Goal: Navigation & Orientation: Understand site structure

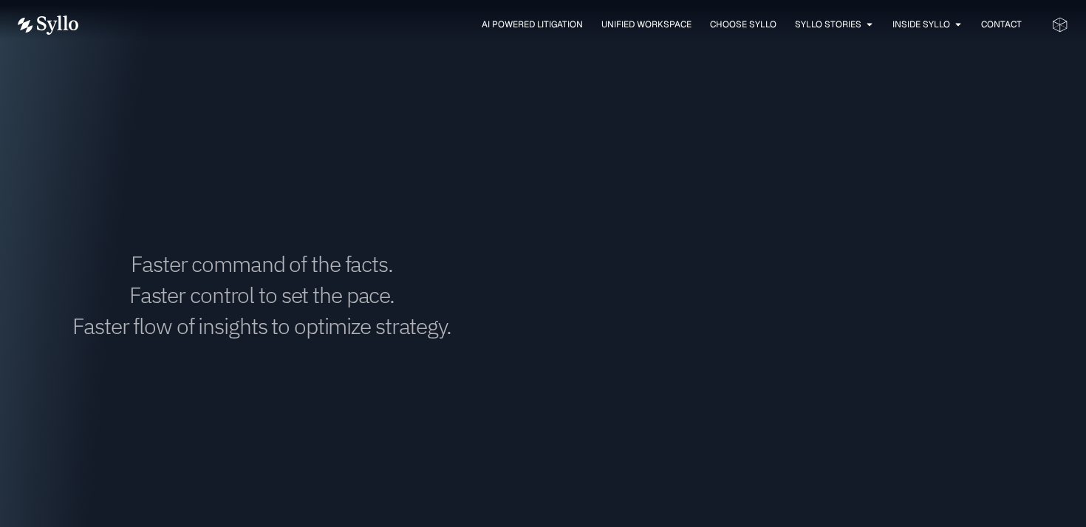
scroll to position [1814, 0]
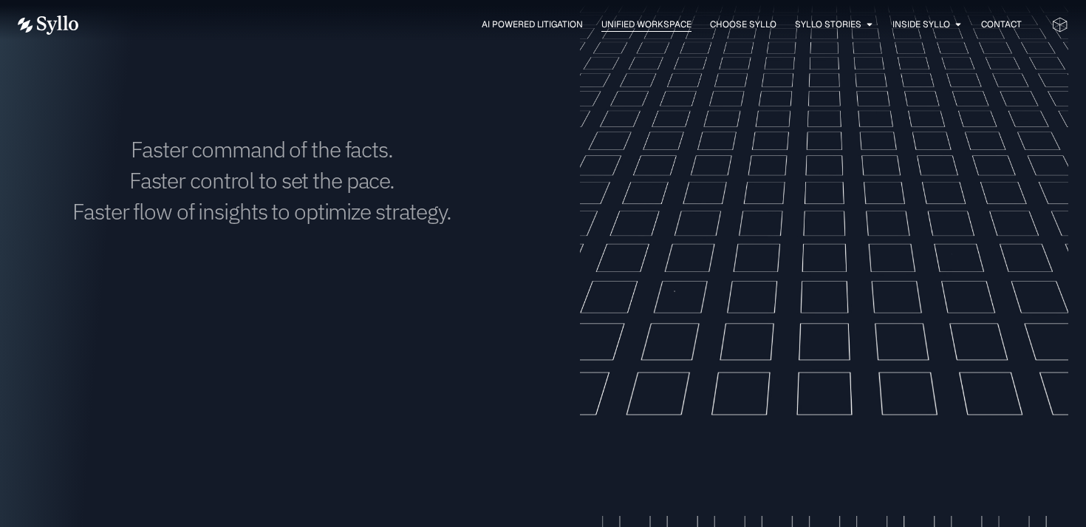
click at [631, 30] on span "Unified Workspace" at bounding box center [646, 24] width 90 height 13
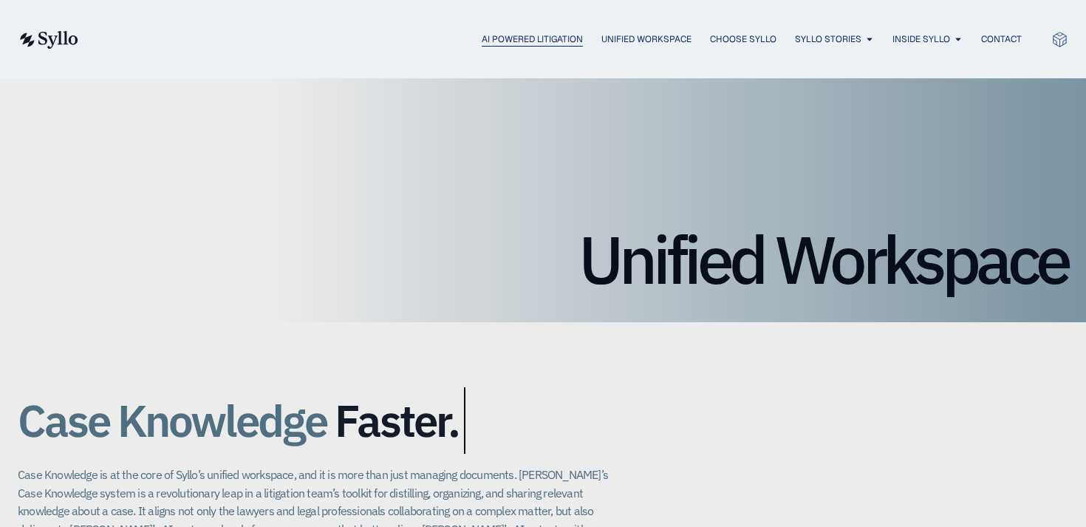
click at [497, 42] on span "AI Powered Litigation" at bounding box center [531, 38] width 101 height 13
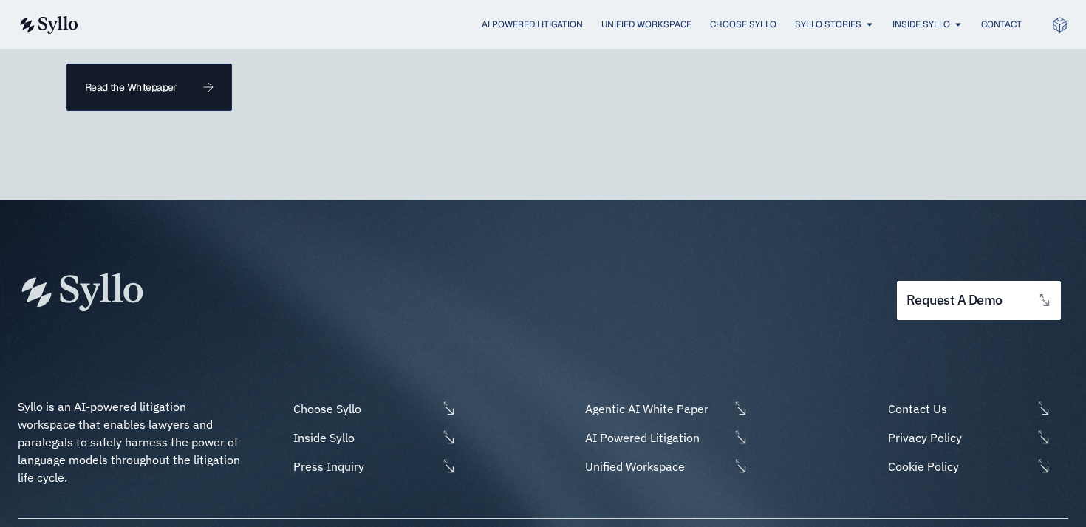
scroll to position [4407, 0]
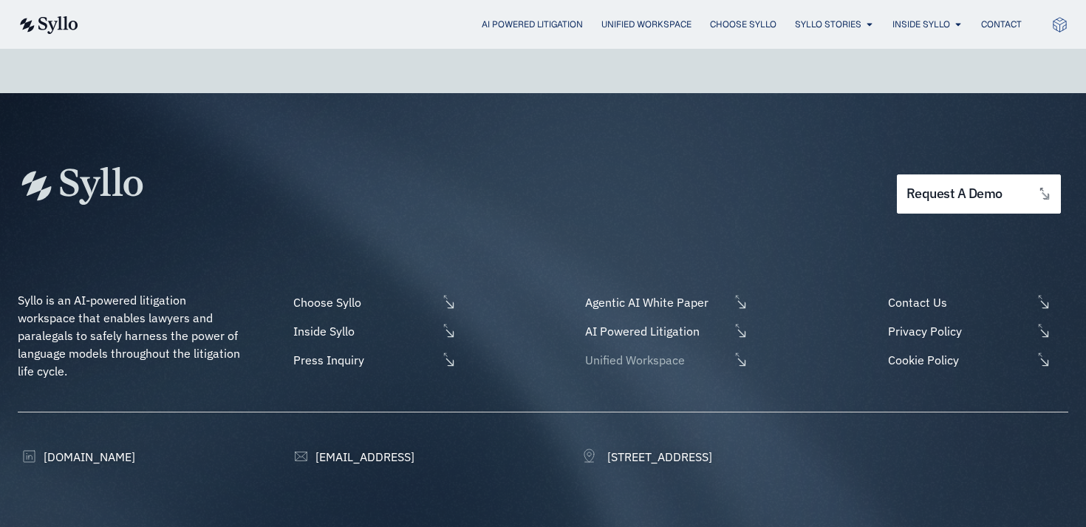
click at [614, 351] on span "Unified Workspace" at bounding box center [655, 360] width 148 height 18
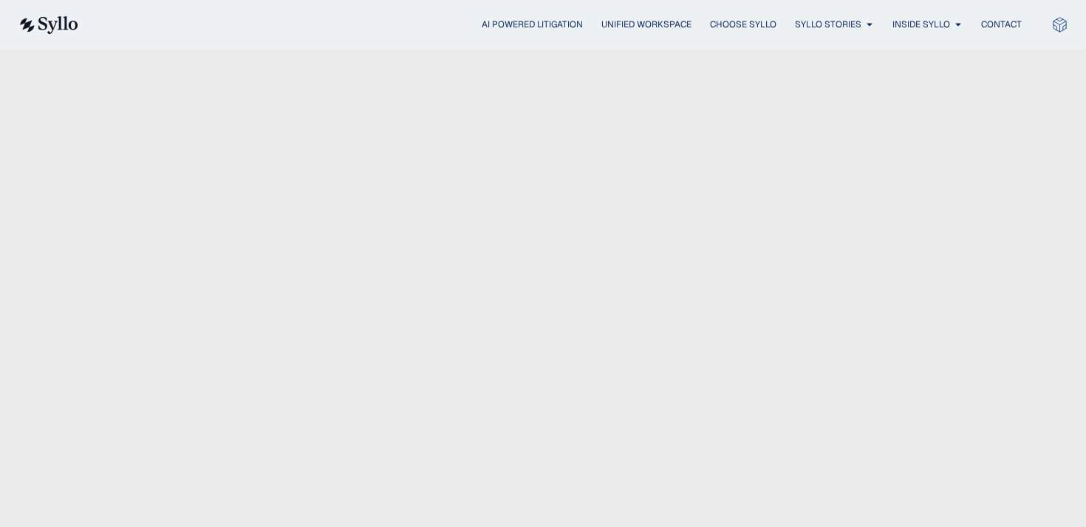
scroll to position [2833, 0]
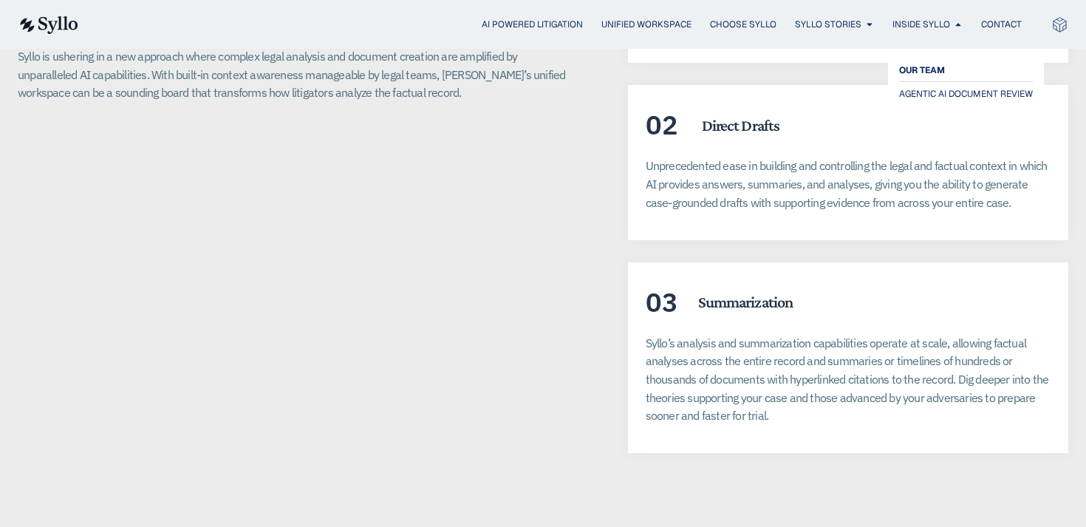
click at [925, 64] on span "OUR TEAM" at bounding box center [922, 70] width 46 height 18
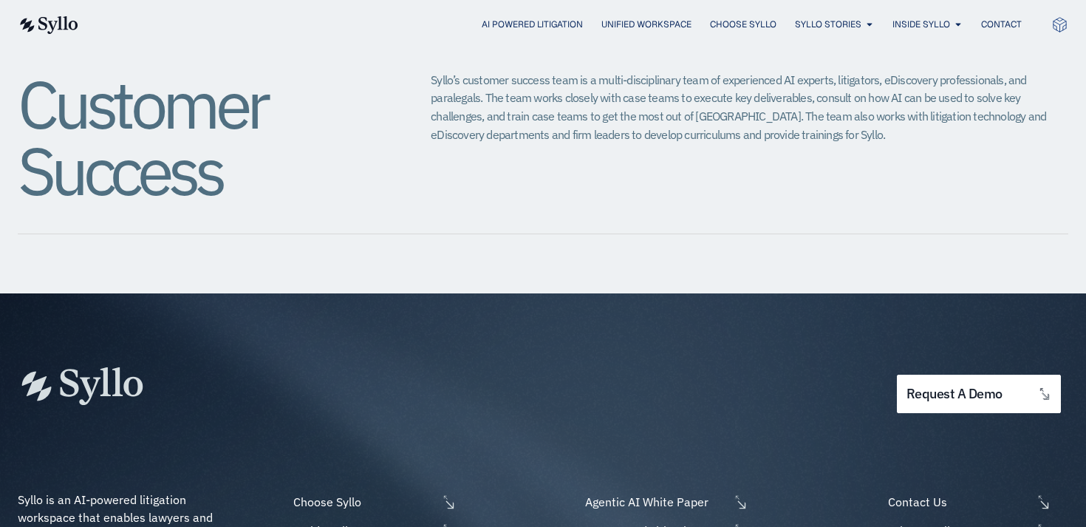
scroll to position [1800, 0]
